Goal: Transaction & Acquisition: Purchase product/service

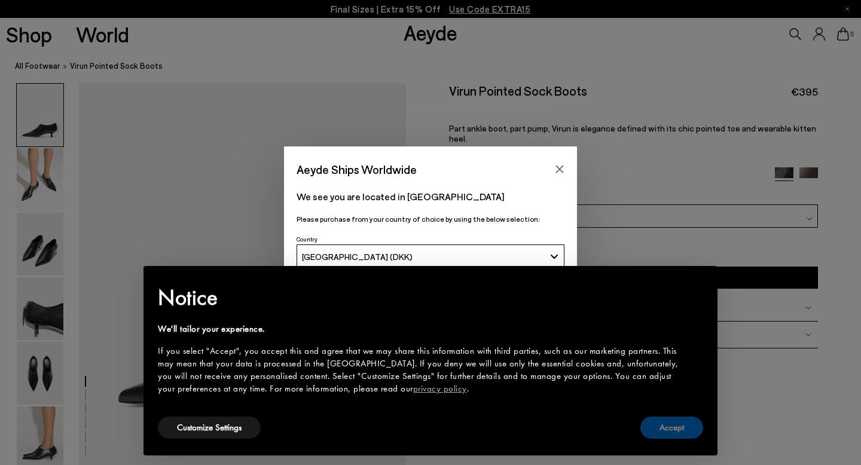
click at [663, 433] on button "Accept" at bounding box center [671, 428] width 63 height 22
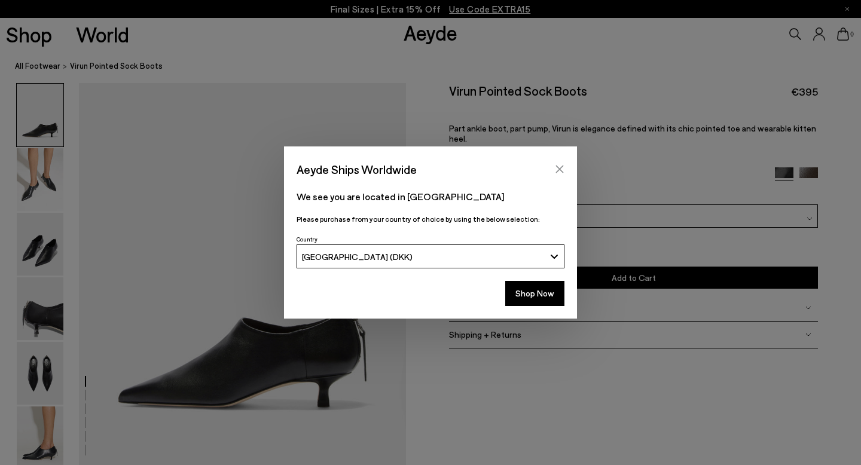
click at [556, 166] on icon "Close" at bounding box center [560, 170] width 8 height 8
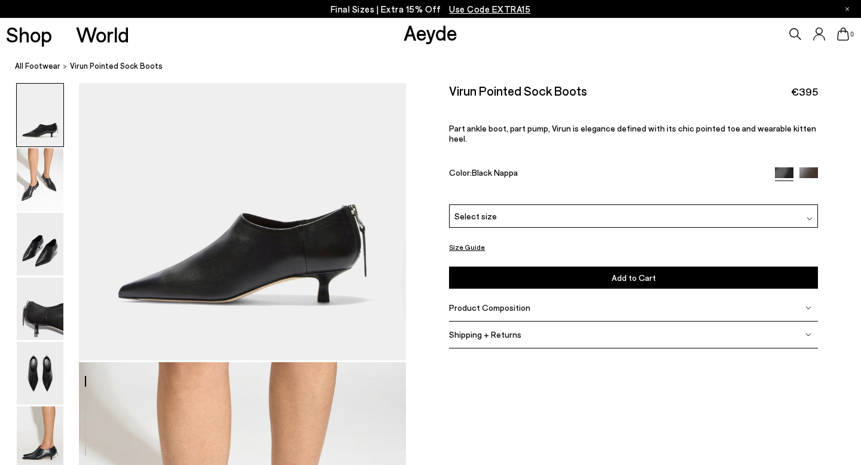
scroll to position [107, 0]
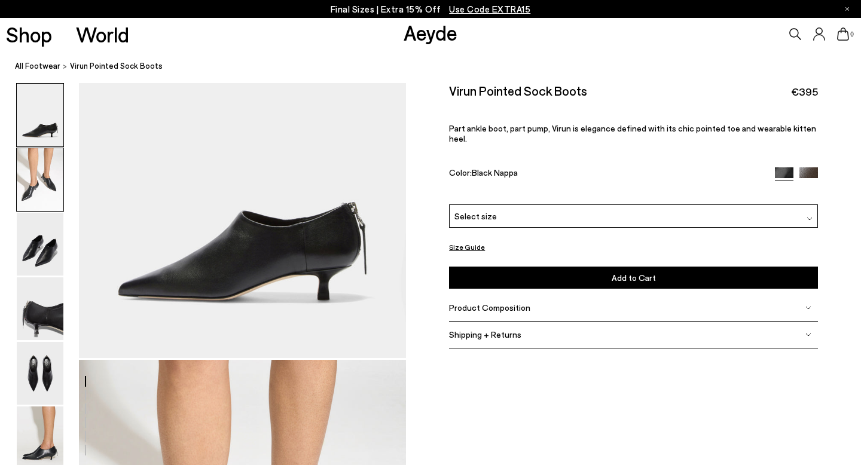
click at [45, 173] on img at bounding box center [40, 179] width 47 height 63
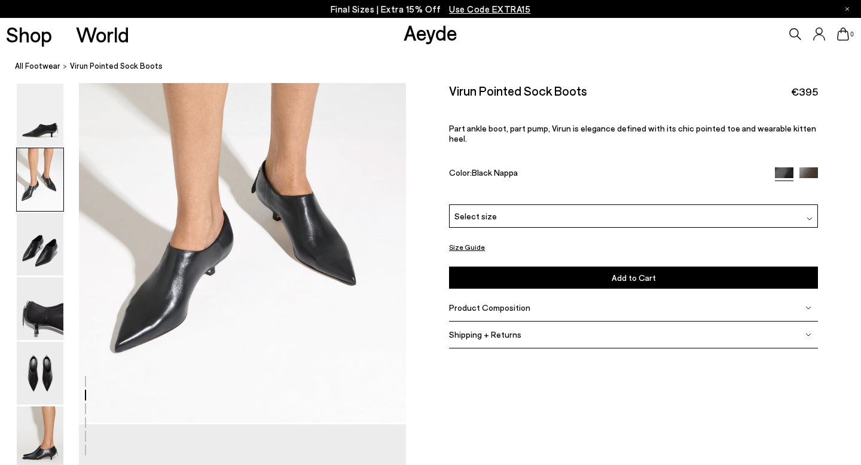
scroll to position [483, 0]
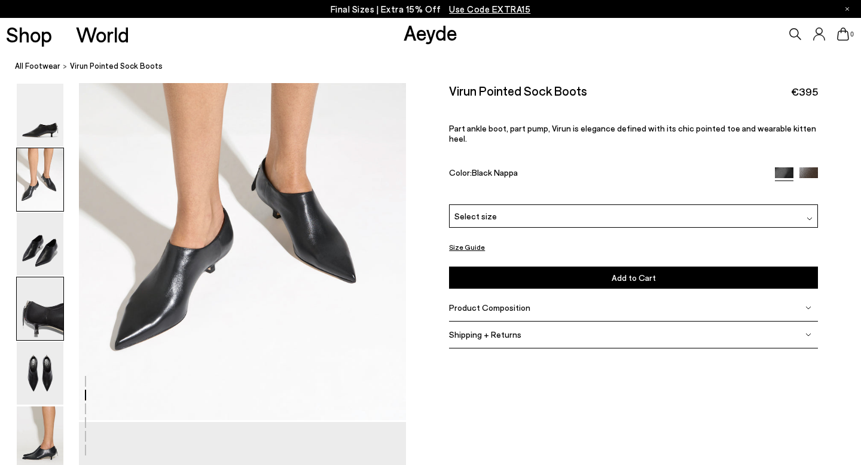
click at [38, 322] on img at bounding box center [40, 308] width 47 height 63
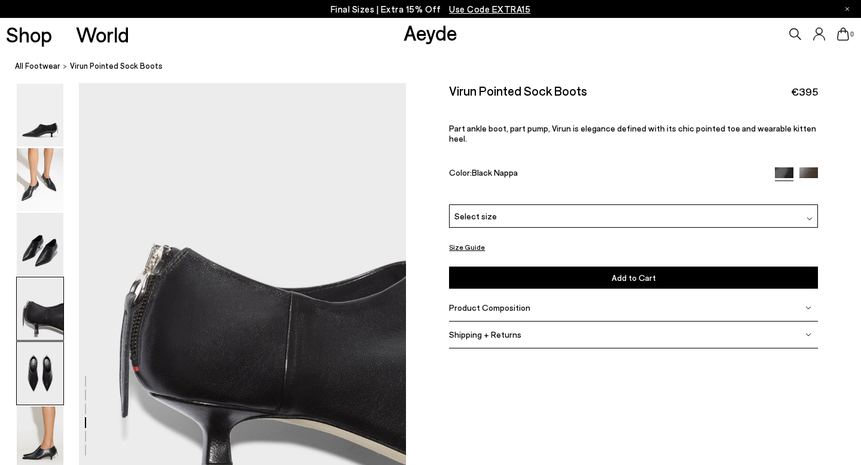
click at [33, 349] on img at bounding box center [40, 373] width 47 height 63
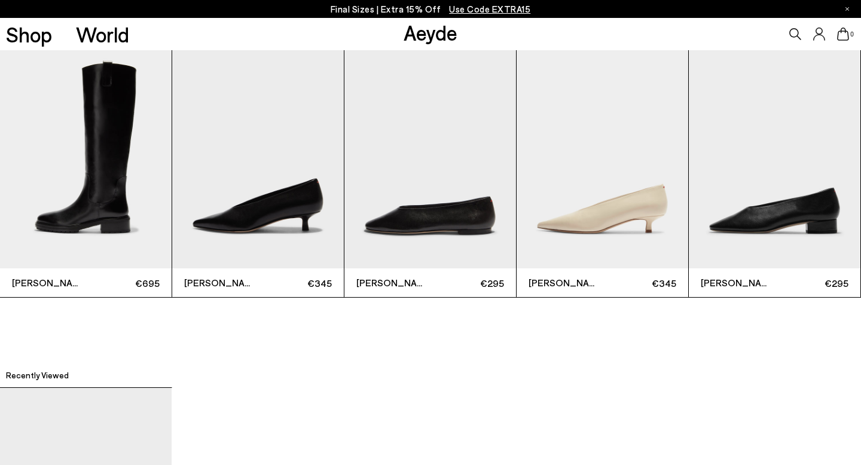
scroll to position [2745, 0]
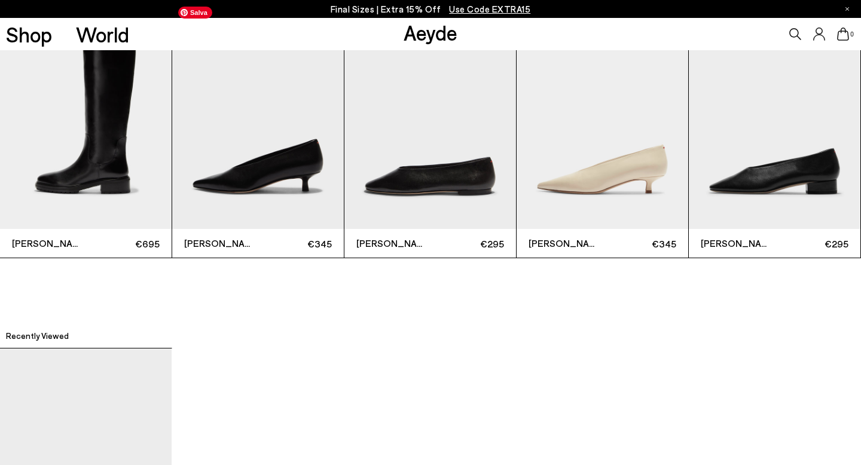
click at [230, 178] on img "2 / 6" at bounding box center [258, 115] width 172 height 229
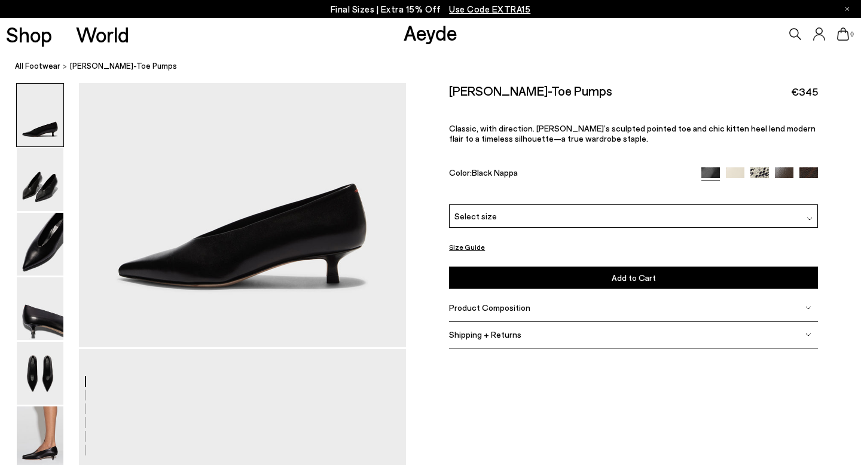
scroll to position [118, 0]
click at [51, 239] on img at bounding box center [40, 244] width 47 height 63
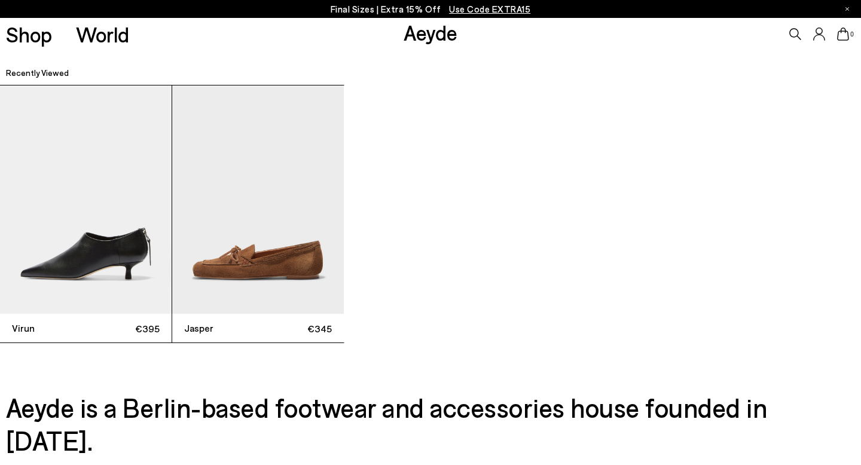
scroll to position [3021, 0]
